Goal: Obtain resource: Obtain resource

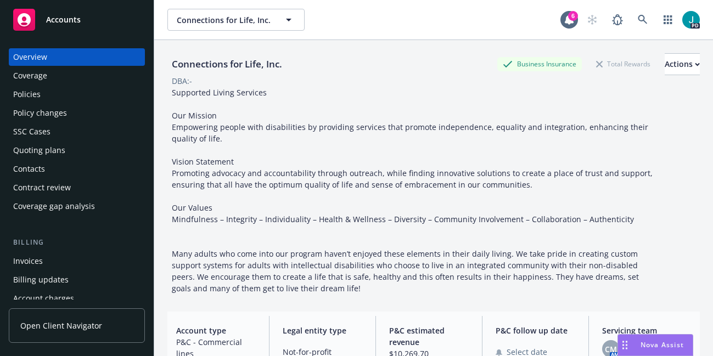
click at [50, 97] on div "Policies" at bounding box center [76, 95] width 127 height 18
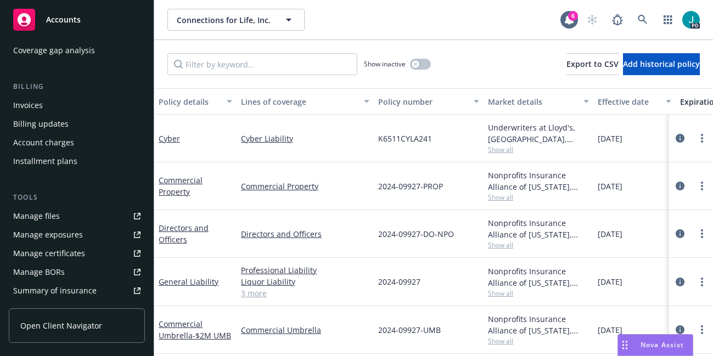
scroll to position [159, 0]
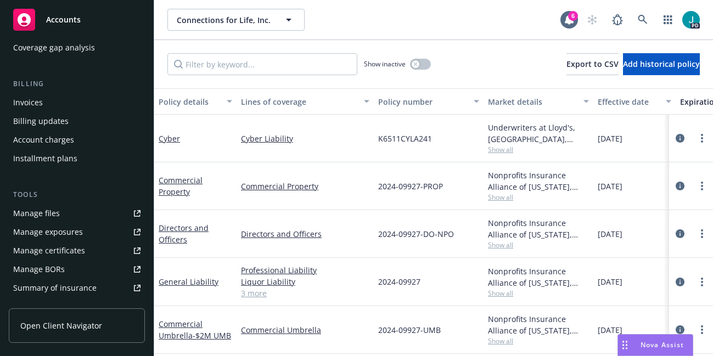
click at [71, 211] on link "Manage files" at bounding box center [77, 214] width 136 height 18
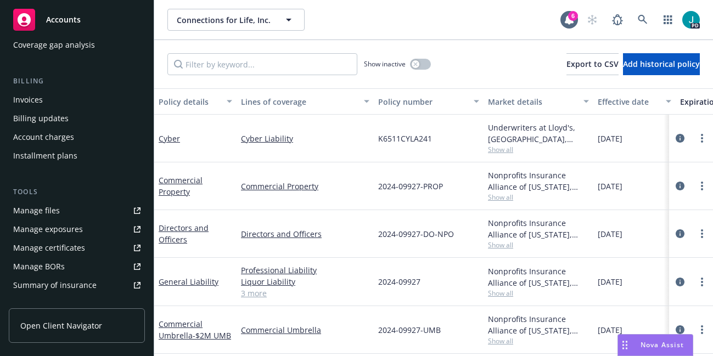
scroll to position [48, 0]
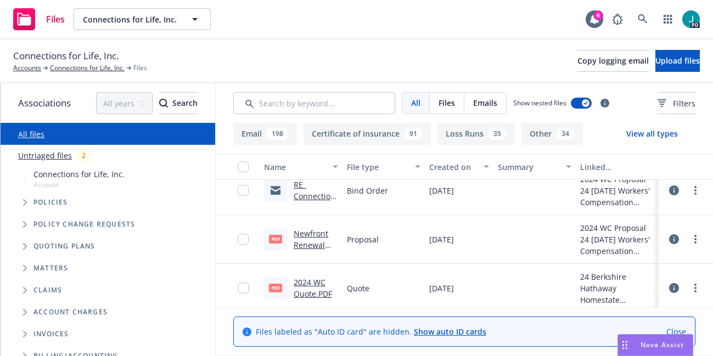
scroll to position [5815, 0]
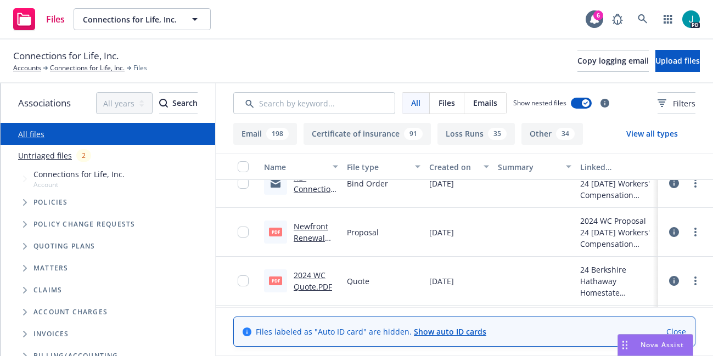
click at [306, 273] on link "2024 WC Quote.PDF" at bounding box center [313, 281] width 38 height 22
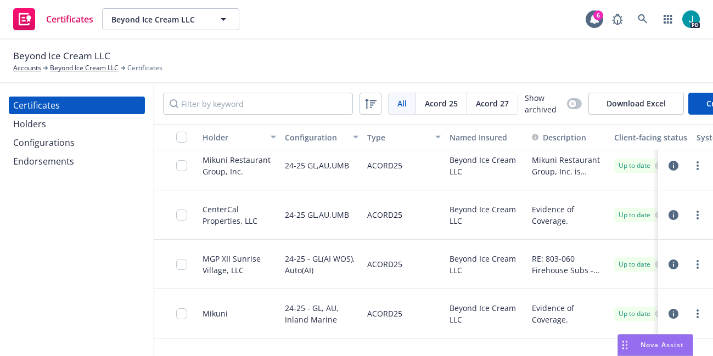
scroll to position [600, 0]
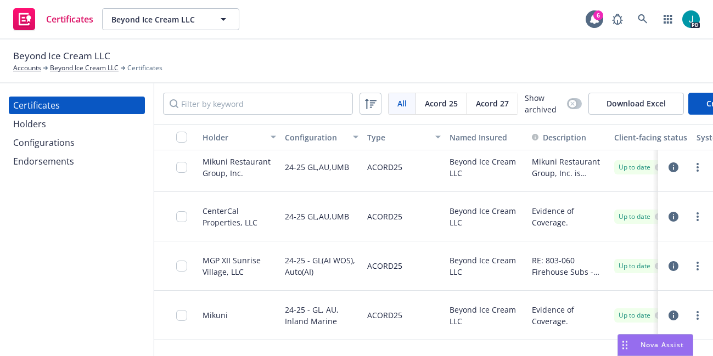
click at [668, 172] on icon "button" at bounding box center [673, 167] width 10 height 10
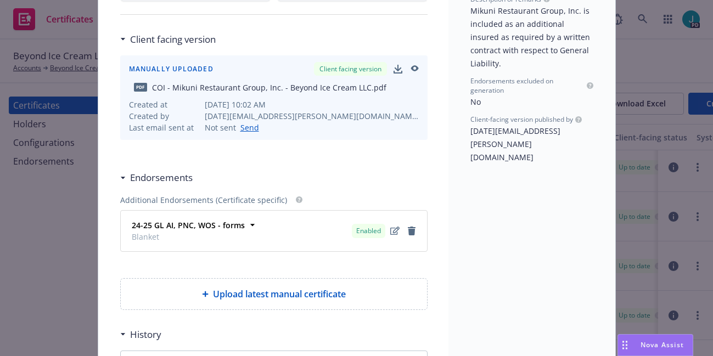
scroll to position [215, 0]
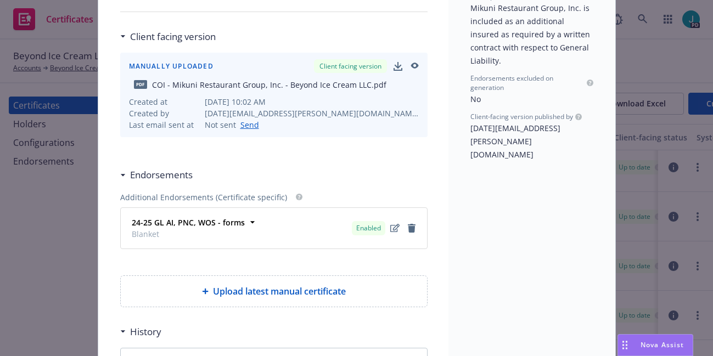
click at [410, 64] on icon "button" at bounding box center [414, 66] width 8 height 6
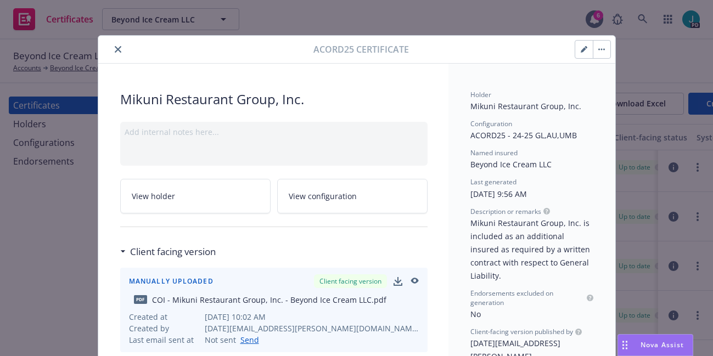
click at [115, 48] on icon "close" at bounding box center [118, 49] width 7 height 7
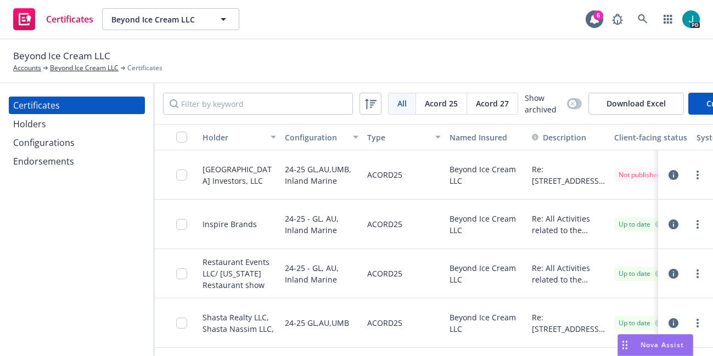
click at [668, 180] on icon "button" at bounding box center [673, 175] width 10 height 10
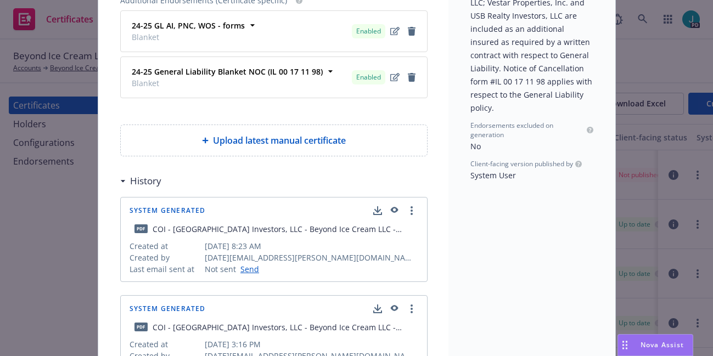
scroll to position [279, 0]
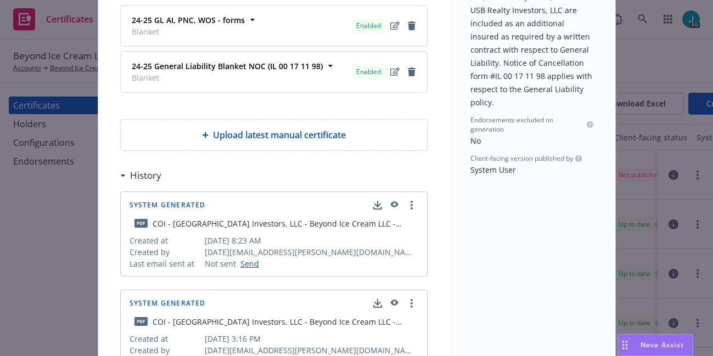
click at [390, 204] on icon "button" at bounding box center [394, 205] width 8 height 6
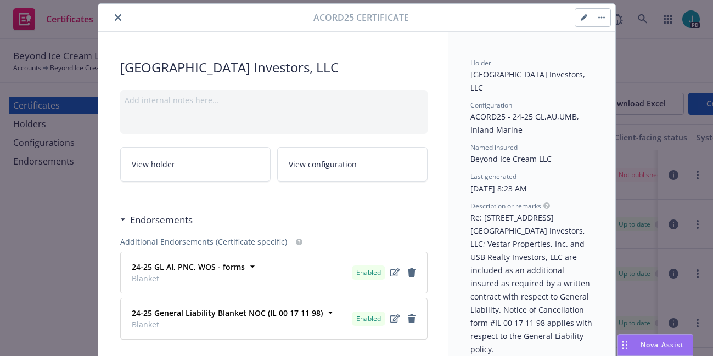
scroll to position [0, 0]
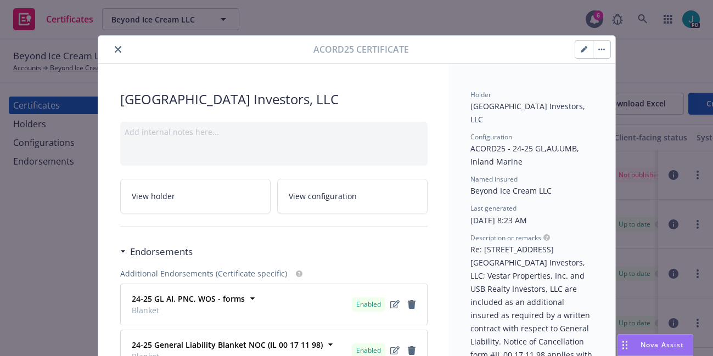
click at [117, 49] on button "close" at bounding box center [117, 49] width 13 height 13
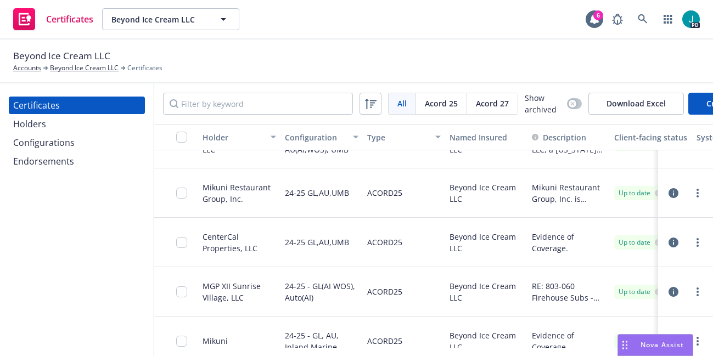
scroll to position [573, 0]
